Goal: Check status: Check status

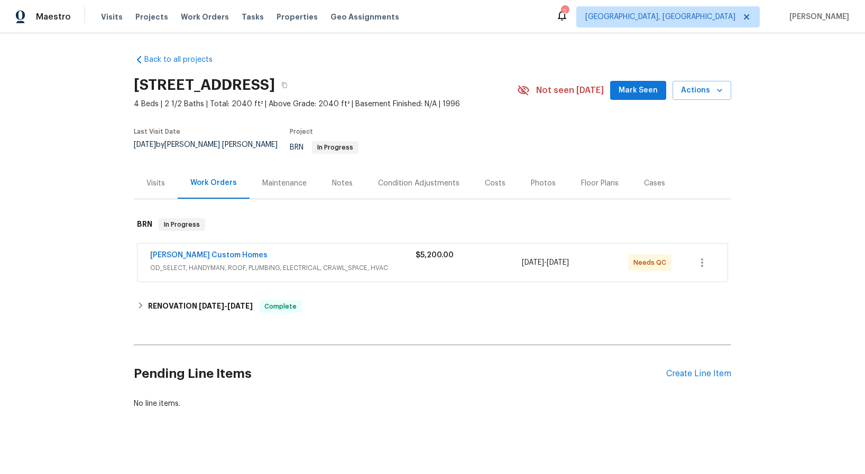
click at [252, 263] on span "OD_SELECT, HANDYMAN, ROOF, PLUMBING, ELECTRICAL, CRAWL_SPACE, HVAC" at bounding box center [282, 268] width 265 height 11
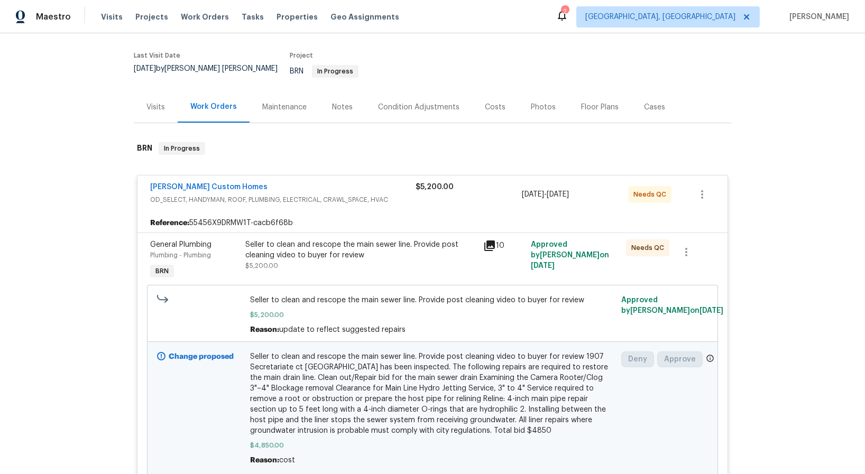
scroll to position [79, 0]
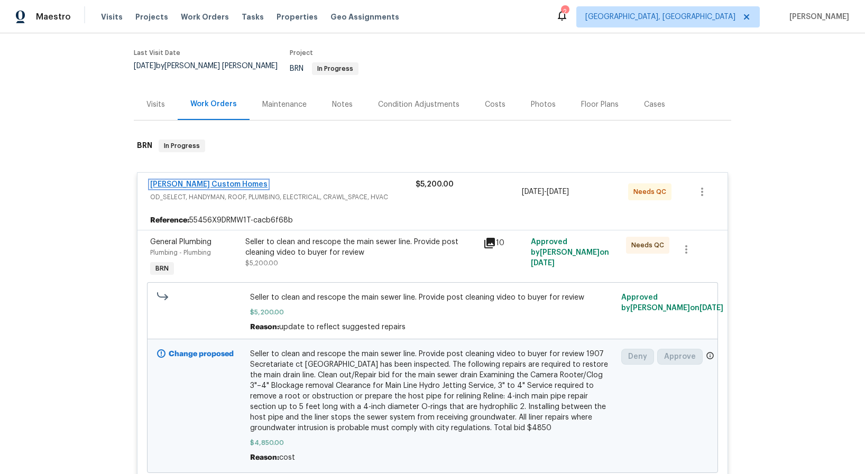
click at [202, 181] on link "[PERSON_NAME] Custom Homes" at bounding box center [208, 184] width 117 height 7
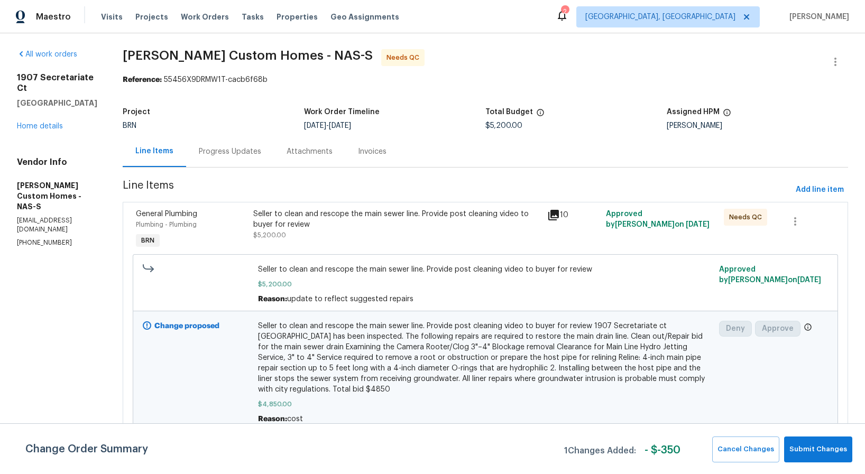
scroll to position [11, 0]
click at [243, 146] on div "Progress Updates" at bounding box center [230, 151] width 62 height 11
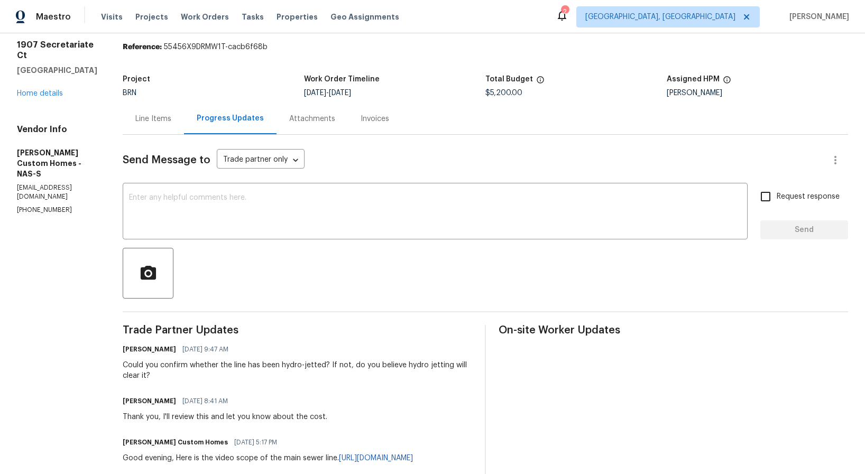
scroll to position [40, 0]
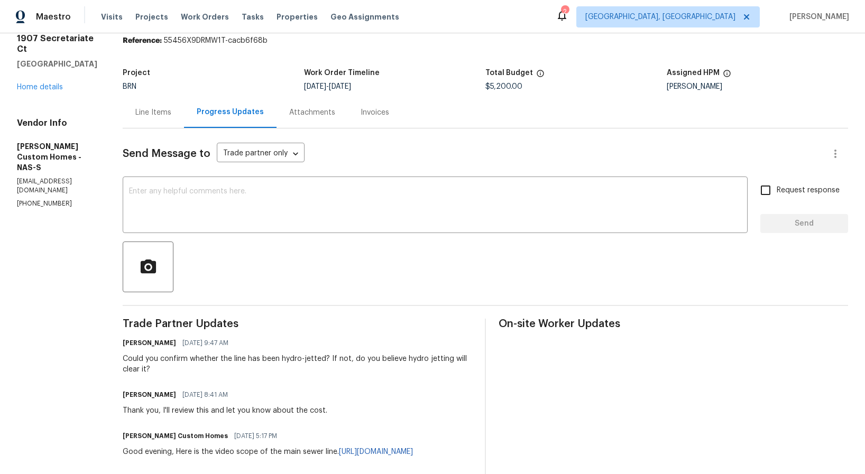
click at [325, 112] on div "Attachments" at bounding box center [312, 112] width 46 height 11
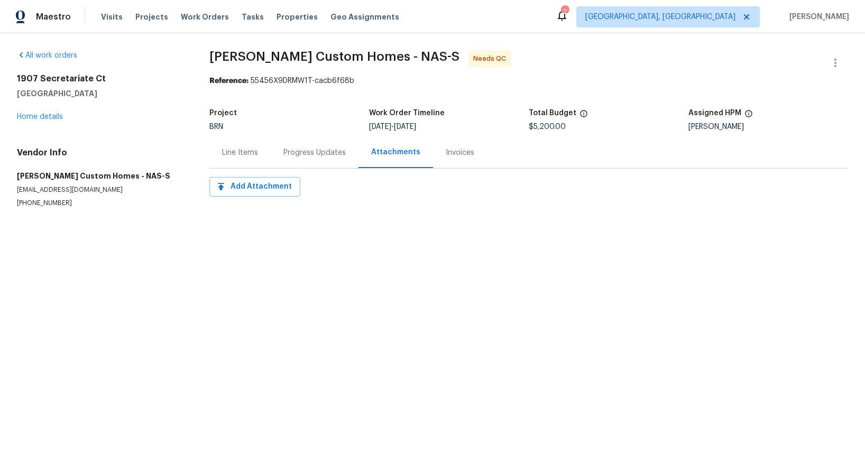
click at [449, 152] on div "Invoices" at bounding box center [460, 152] width 29 height 11
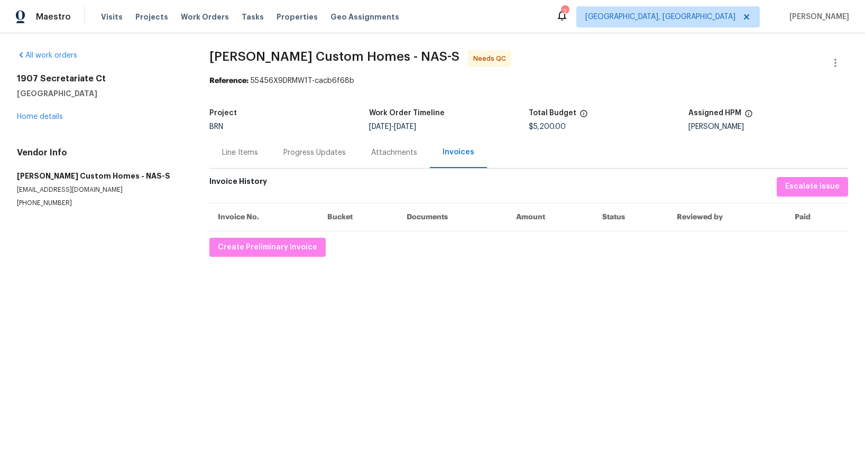
click at [312, 152] on div "Progress Updates" at bounding box center [314, 152] width 62 height 11
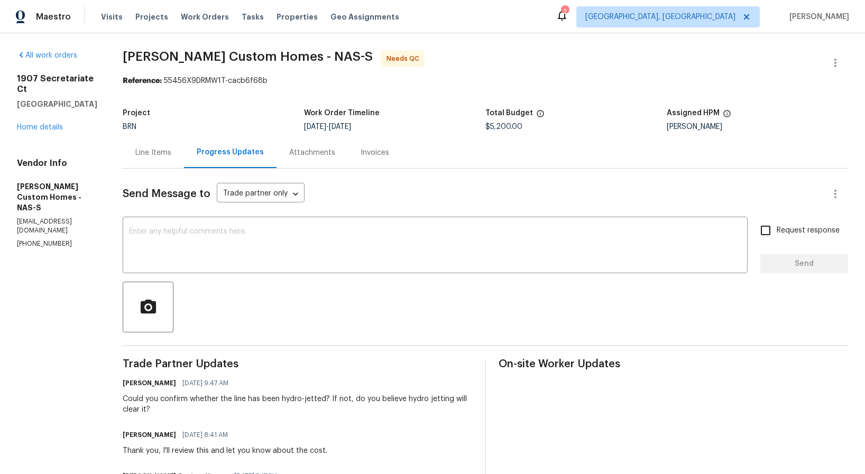
click at [171, 154] on div "Line Items" at bounding box center [153, 152] width 36 height 11
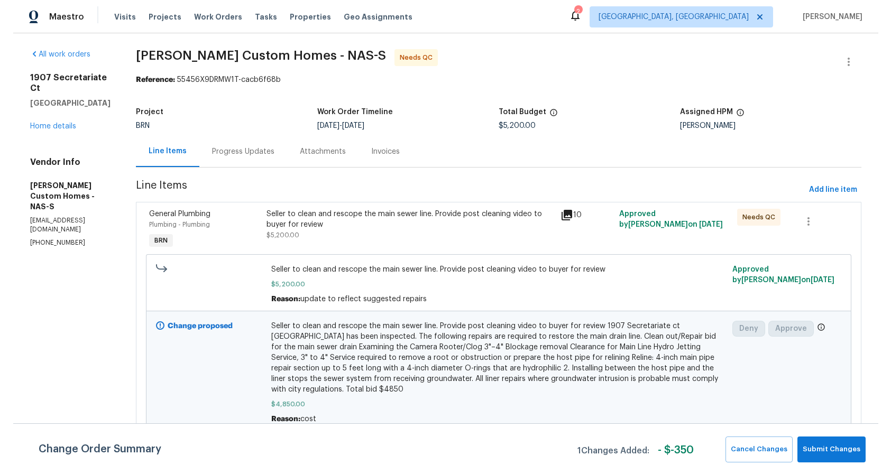
scroll to position [11, 0]
